Goal: Task Accomplishment & Management: Complete application form

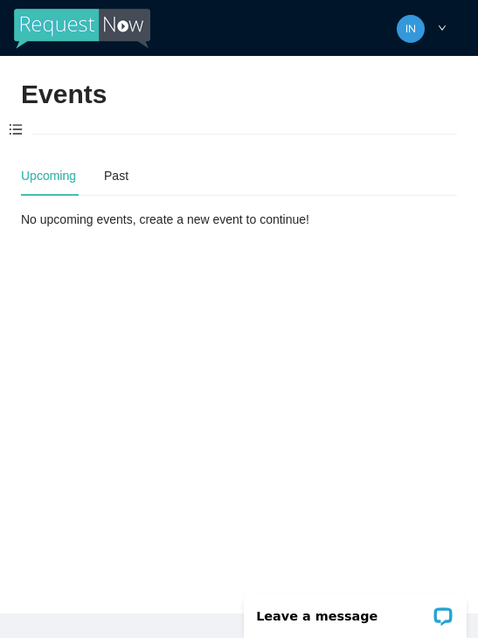
click at [27, 141] on span at bounding box center [15, 130] width 31 height 37
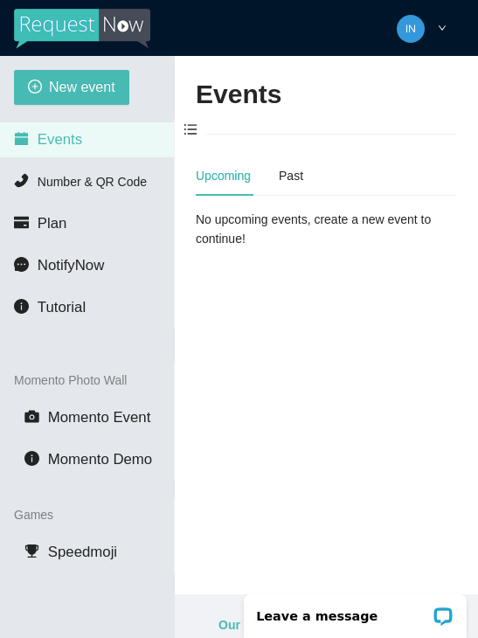
click at [44, 90] on button "New event" at bounding box center [71, 87] width 115 height 35
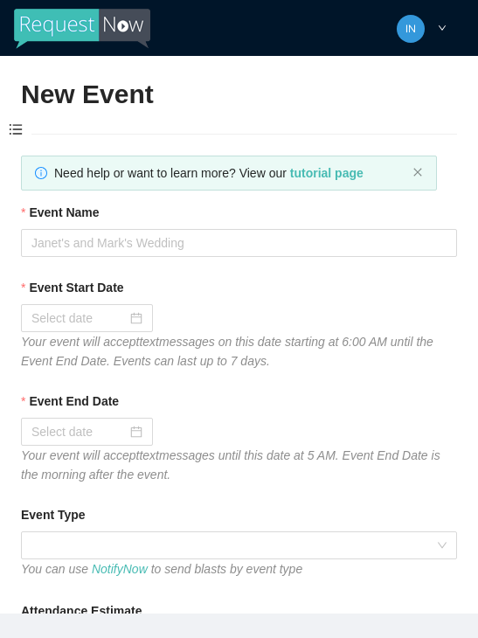
type textarea "[URL][DOMAIN_NAME]"
type textarea "Thanks for coming to Guitars and Cadillacs! Follow us on FB & IG @guitarsandcad…"
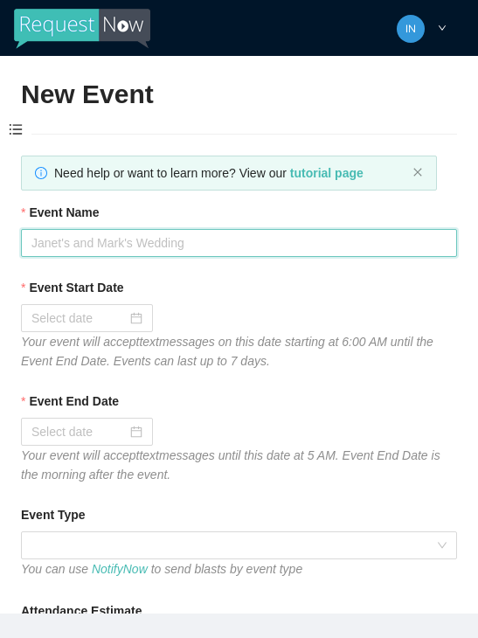
click at [289, 234] on input "Event Name" at bounding box center [239, 243] width 436 height 28
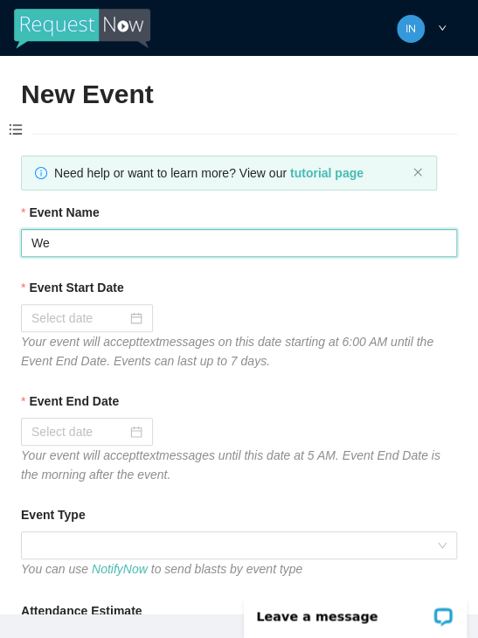
type input "W"
type input "[DATE]"
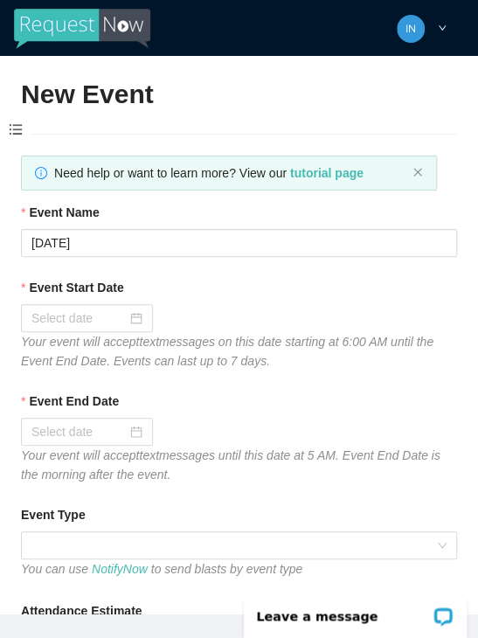
click at [136, 312] on div at bounding box center [86, 318] width 111 height 19
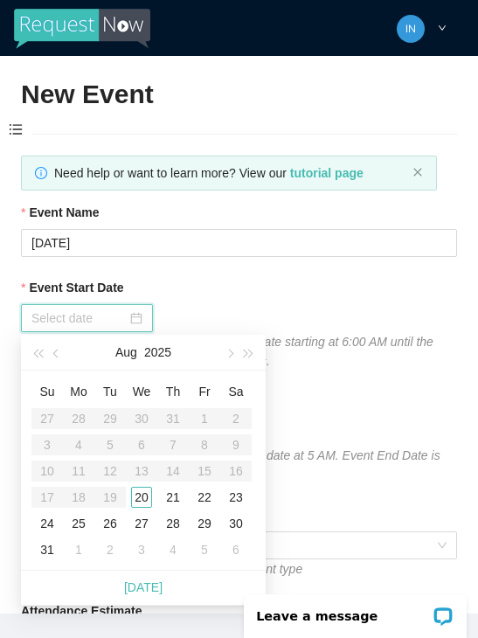
type input "[DATE]"
click at [141, 502] on div "20" at bounding box center [141, 497] width 21 height 21
type input "[DATE]"
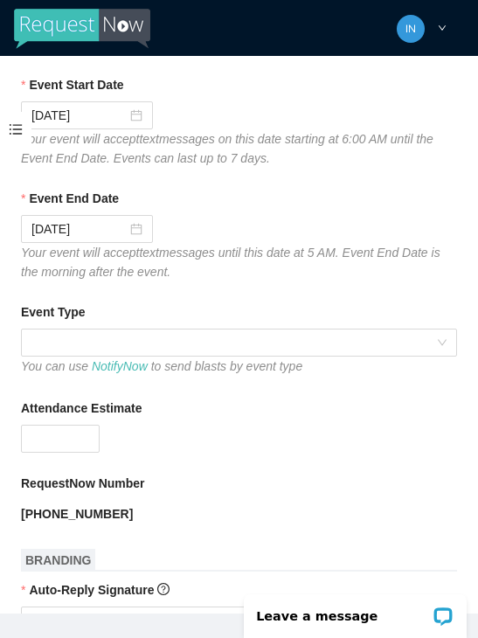
scroll to position [205, 0]
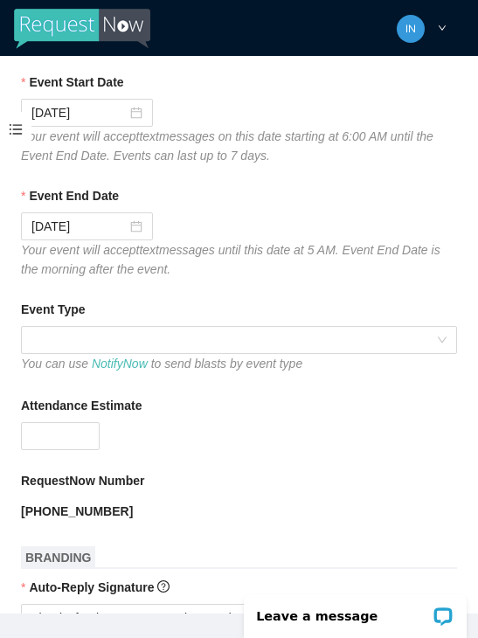
click at [49, 340] on span at bounding box center [238, 340] width 415 height 26
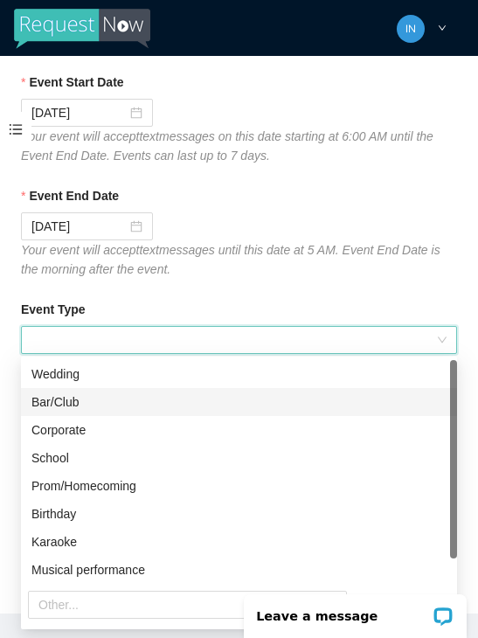
click at [138, 399] on div "Bar/Club" at bounding box center [238, 402] width 415 height 19
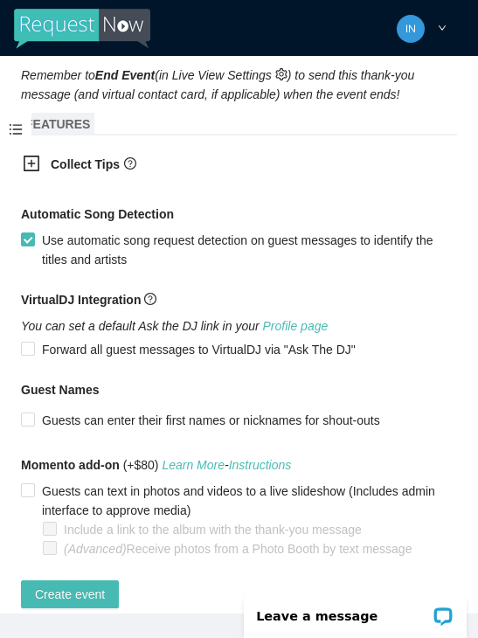
scroll to position [1039, 0]
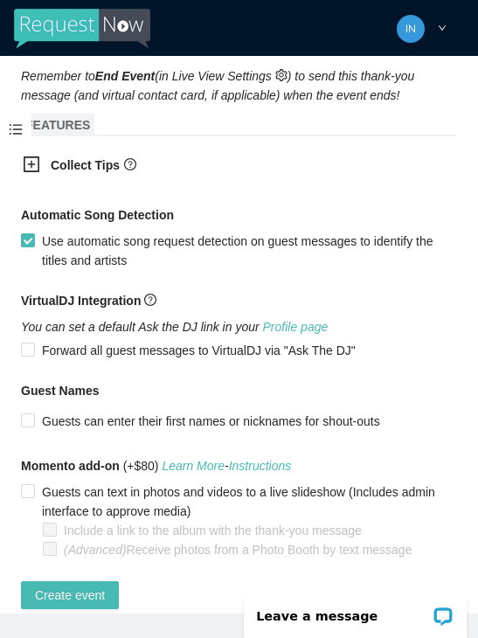
click at [65, 605] on span "Create event" at bounding box center [70, 595] width 70 height 19
type textarea "Thanks for coming to Guitars and Cadillacs! Follow us on FB & IG @guitarsandcad…"
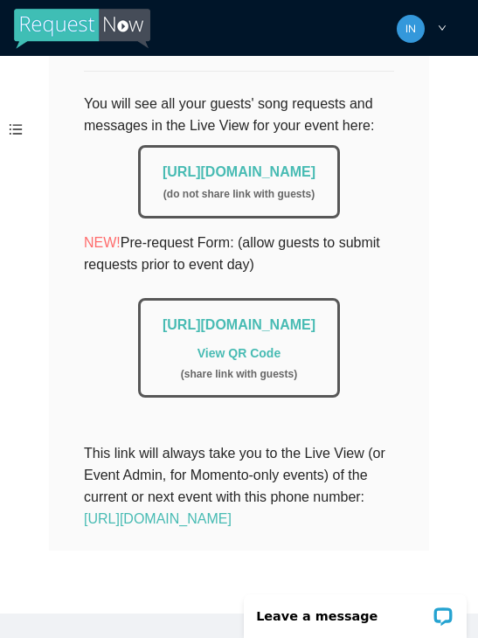
scroll to position [432, 0]
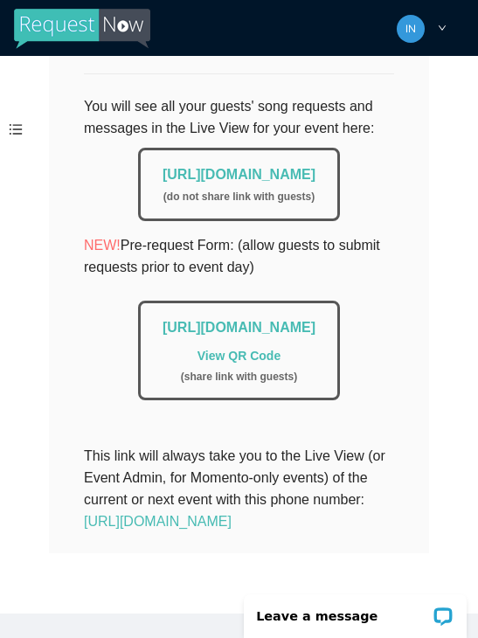
click at [232, 529] on link "[URL][DOMAIN_NAME]" at bounding box center [158, 521] width 148 height 15
